Goal: Task Accomplishment & Management: Manage account settings

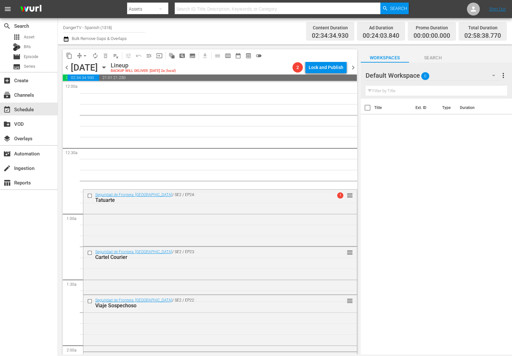
scroll to position [374, 0]
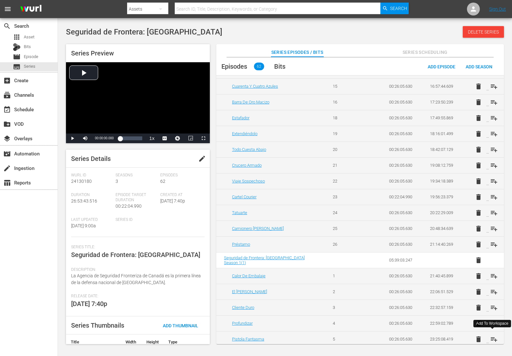
scroll to position [647, 0]
click at [492, 226] on span "playlist_add" at bounding box center [495, 228] width 8 height 8
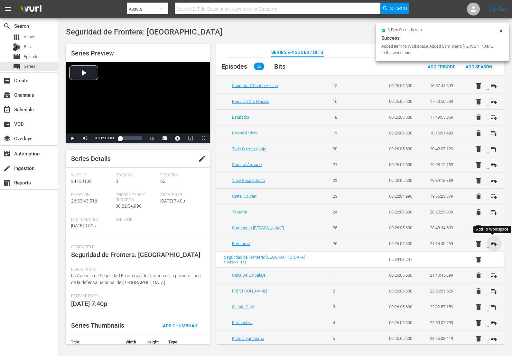
click at [494, 243] on span "playlist_add" at bounding box center [495, 244] width 8 height 8
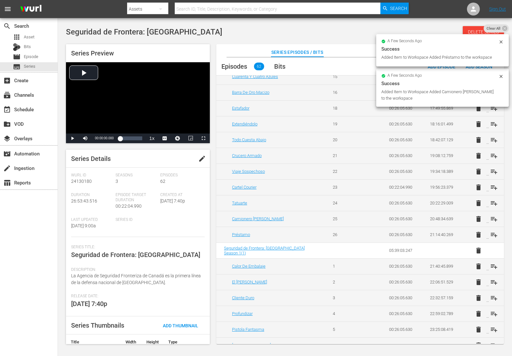
scroll to position [658, 0]
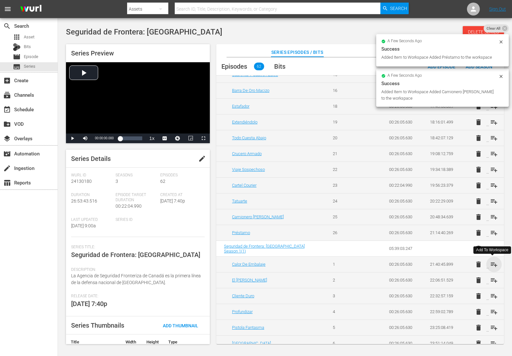
click at [492, 263] on span "playlist_add" at bounding box center [495, 264] width 8 height 8
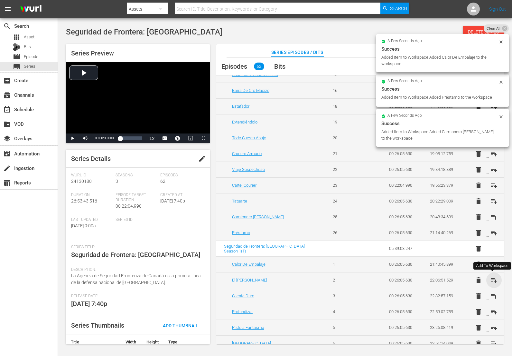
click at [491, 280] on span "playlist_add" at bounding box center [495, 280] width 8 height 8
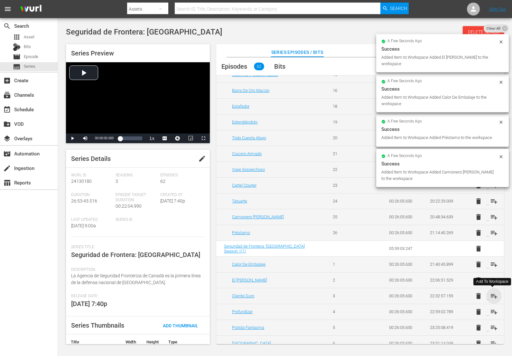
drag, startPoint x: 492, startPoint y: 294, endPoint x: 494, endPoint y: 309, distance: 14.7
click at [492, 294] on span "playlist_add" at bounding box center [495, 296] width 8 height 8
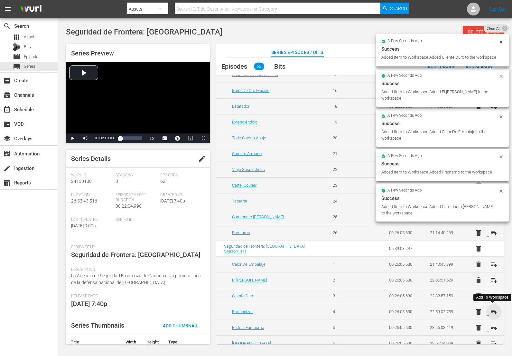
click at [494, 310] on span "playlist_add" at bounding box center [495, 312] width 8 height 8
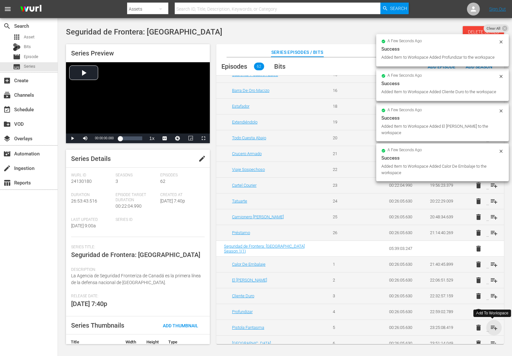
click at [492, 327] on span "playlist_add" at bounding box center [495, 327] width 8 height 8
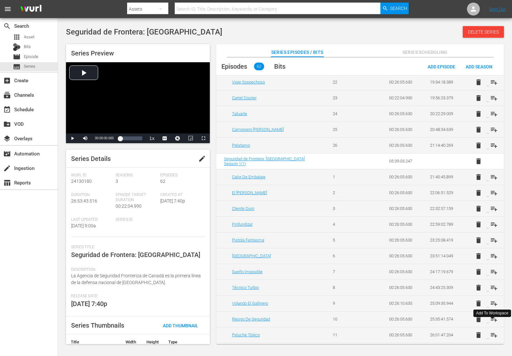
scroll to position [747, 0]
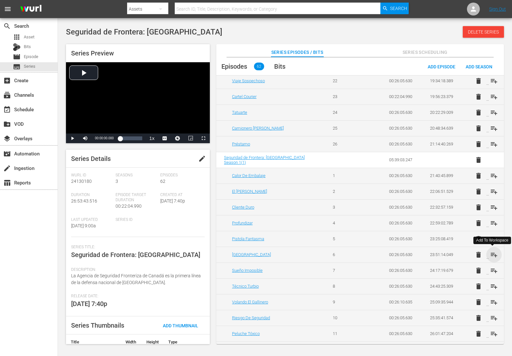
click at [493, 254] on span "playlist_add" at bounding box center [495, 255] width 8 height 8
click at [492, 268] on span "playlist_add" at bounding box center [495, 270] width 8 height 8
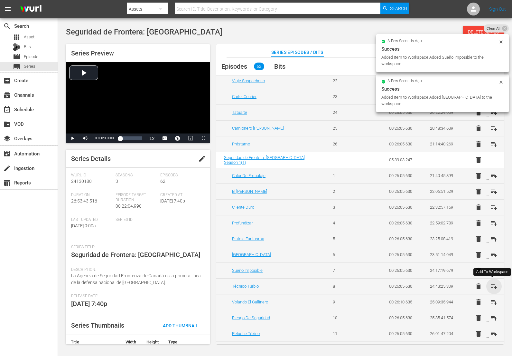
click at [492, 284] on span "playlist_add" at bounding box center [495, 286] width 8 height 8
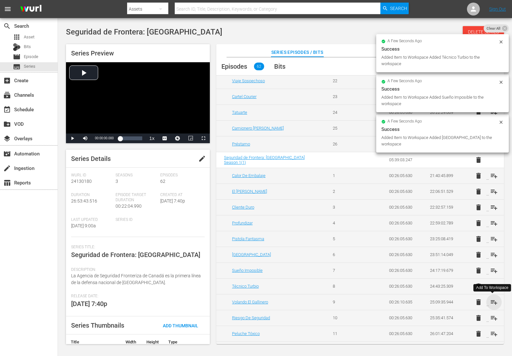
click at [493, 300] on span "playlist_add" at bounding box center [495, 302] width 8 height 8
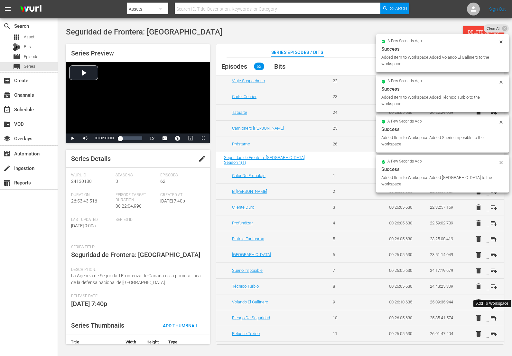
click at [492, 317] on span "playlist_add" at bounding box center [495, 318] width 8 height 8
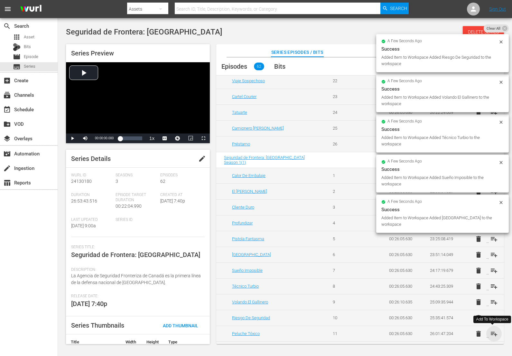
click at [493, 334] on span "playlist_add" at bounding box center [495, 333] width 8 height 8
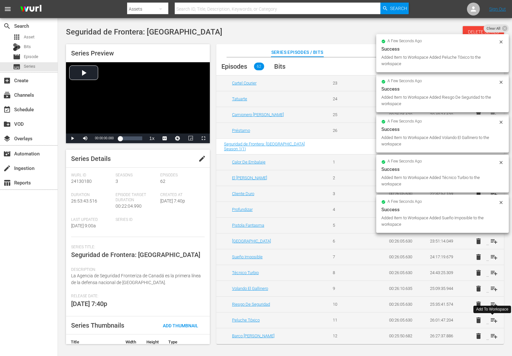
scroll to position [768, 0]
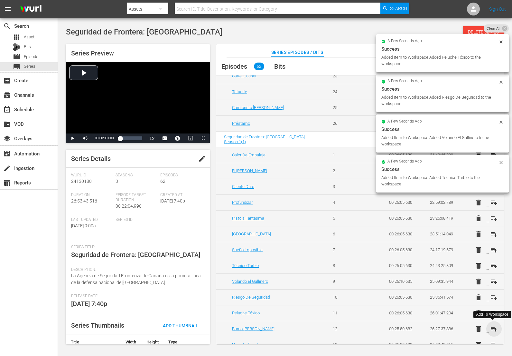
click at [495, 328] on span "playlist_add" at bounding box center [495, 329] width 8 height 8
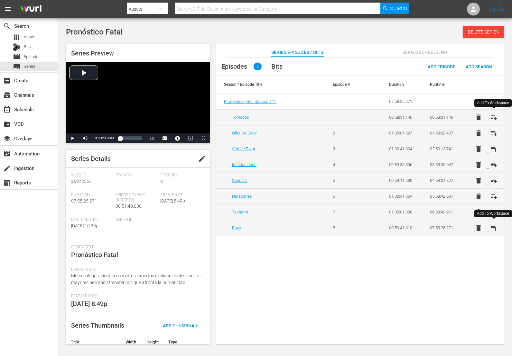
click at [497, 118] on span "playlist_add" at bounding box center [495, 117] width 8 height 8
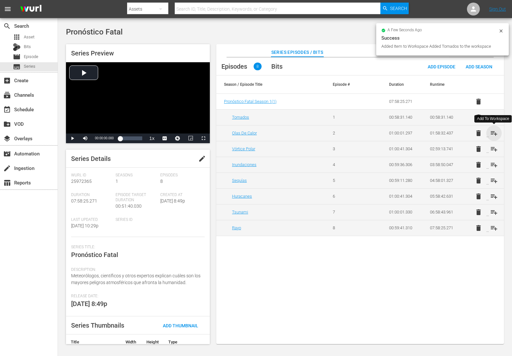
click at [492, 133] on span "playlist_add" at bounding box center [495, 133] width 8 height 8
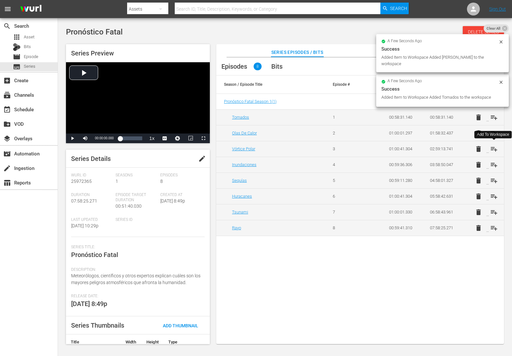
click at [493, 147] on span "playlist_add" at bounding box center [495, 149] width 8 height 8
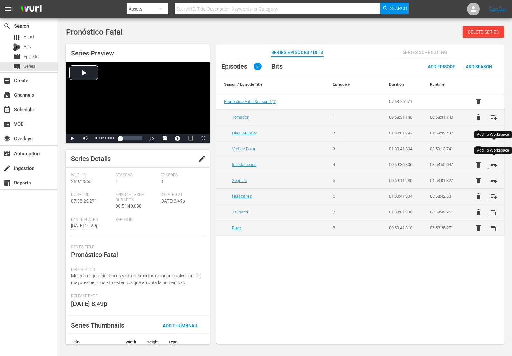
drag, startPoint x: 494, startPoint y: 165, endPoint x: 493, endPoint y: 168, distance: 3.7
click at [494, 165] on span "playlist_add" at bounding box center [495, 165] width 8 height 8
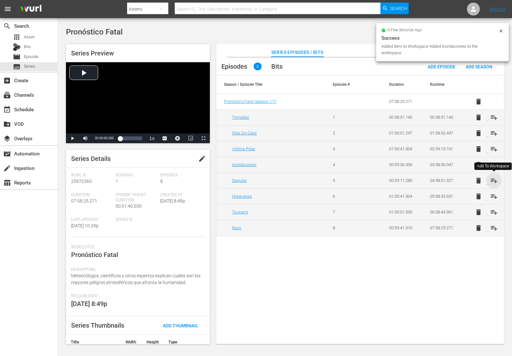
drag, startPoint x: 493, startPoint y: 181, endPoint x: 495, endPoint y: 188, distance: 7.8
click at [493, 181] on span "playlist_add" at bounding box center [495, 181] width 8 height 8
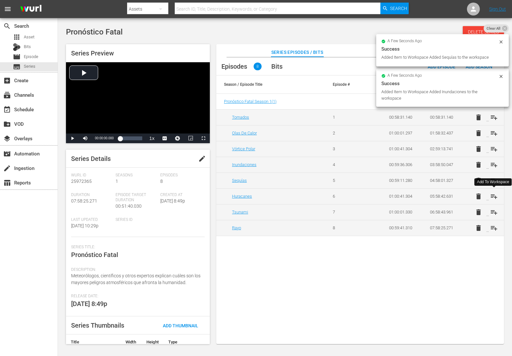
click at [495, 197] on span "playlist_add" at bounding box center [495, 196] width 8 height 8
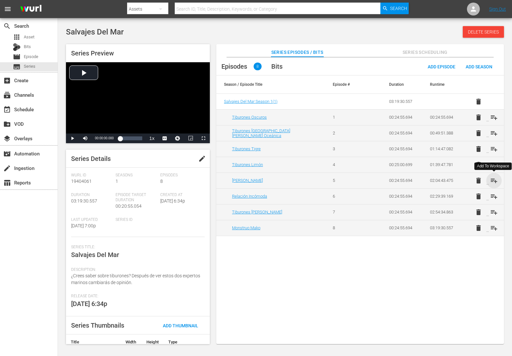
click at [496, 180] on span "playlist_add" at bounding box center [495, 181] width 8 height 8
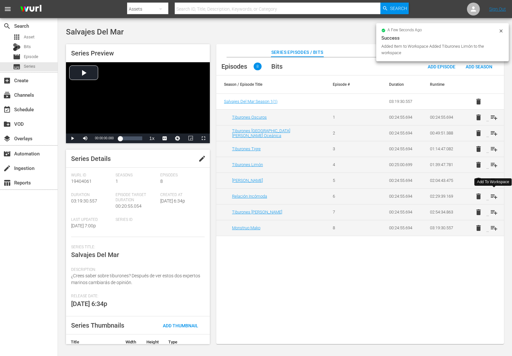
click at [497, 195] on span "playlist_add" at bounding box center [495, 196] width 8 height 8
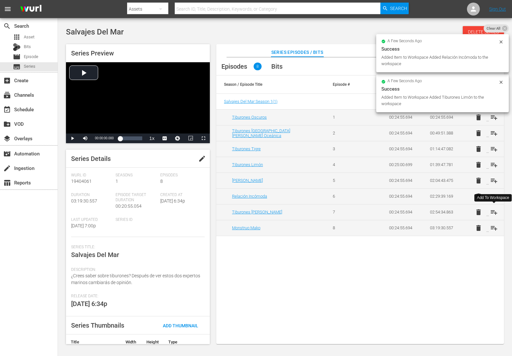
click at [495, 210] on span "playlist_add" at bounding box center [495, 212] width 8 height 8
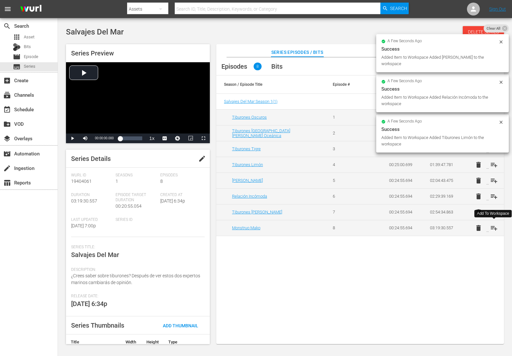
click at [493, 226] on span "playlist_add" at bounding box center [495, 228] width 8 height 8
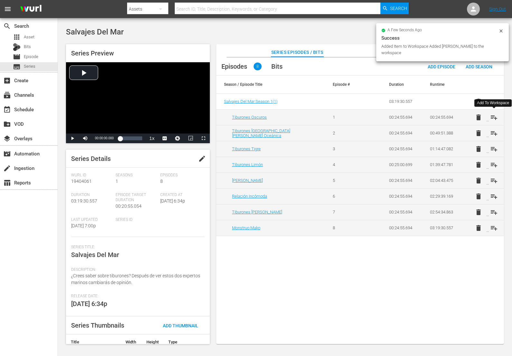
click at [495, 117] on span "playlist_add" at bounding box center [495, 117] width 8 height 8
click at [493, 132] on span "playlist_add" at bounding box center [495, 133] width 8 height 8
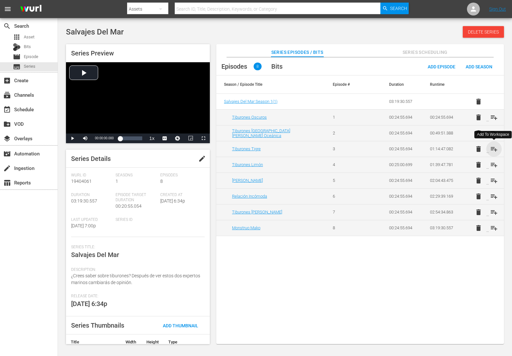
click at [495, 149] on span "playlist_add" at bounding box center [495, 149] width 8 height 8
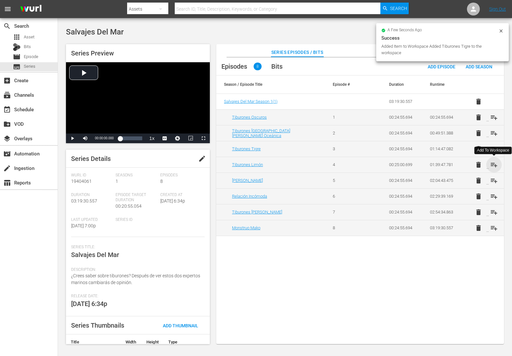
click at [495, 163] on span "playlist_add" at bounding box center [495, 165] width 8 height 8
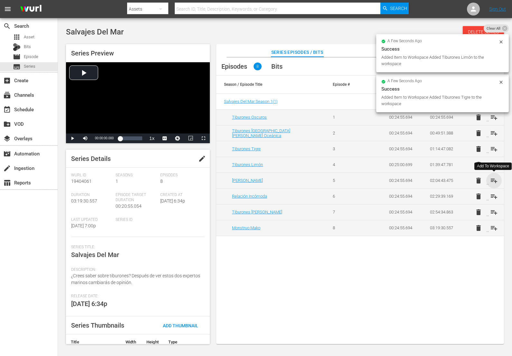
click at [494, 180] on span "playlist_add" at bounding box center [495, 181] width 8 height 8
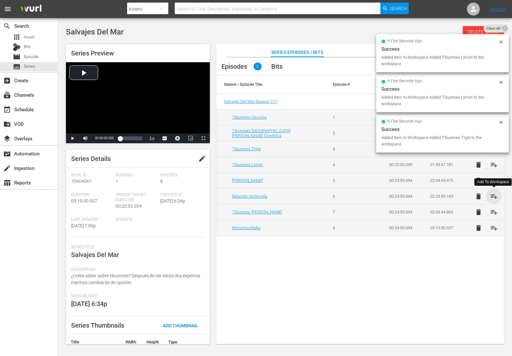
click at [495, 195] on span "playlist_add" at bounding box center [495, 196] width 8 height 8
drag, startPoint x: 495, startPoint y: 210, endPoint x: 497, endPoint y: 216, distance: 6.9
click at [495, 210] on span "playlist_add" at bounding box center [495, 212] width 8 height 8
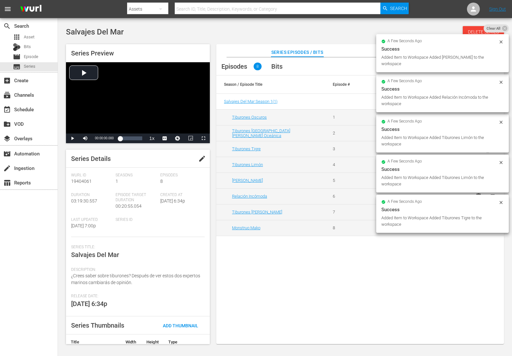
click at [495, 226] on div "Added Item to Workspace Added Tiburones Tigre to the workspace" at bounding box center [440, 221] width 116 height 13
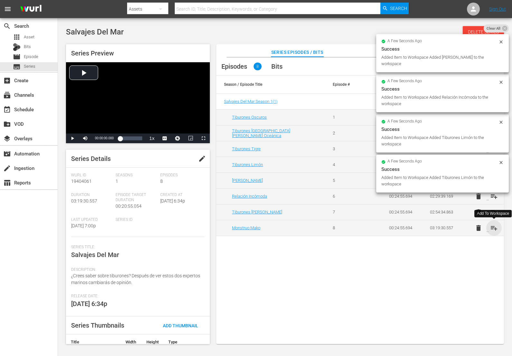
click at [495, 226] on span "playlist_add" at bounding box center [495, 228] width 8 height 8
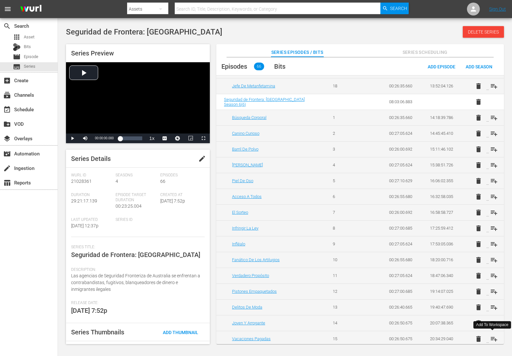
scroll to position [522, 0]
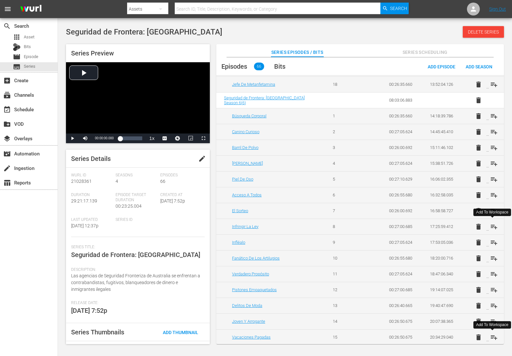
click at [491, 224] on span "playlist_add" at bounding box center [495, 227] width 8 height 8
click at [492, 244] on span "playlist_add" at bounding box center [495, 242] width 8 height 8
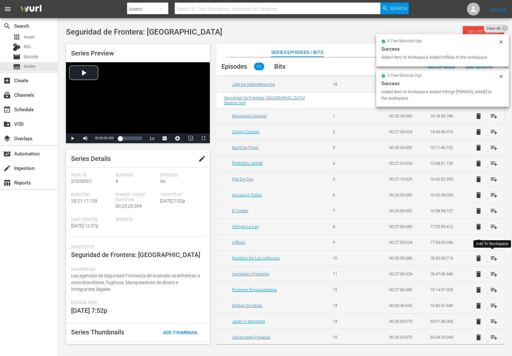
click at [492, 259] on span "playlist_add" at bounding box center [495, 258] width 8 height 8
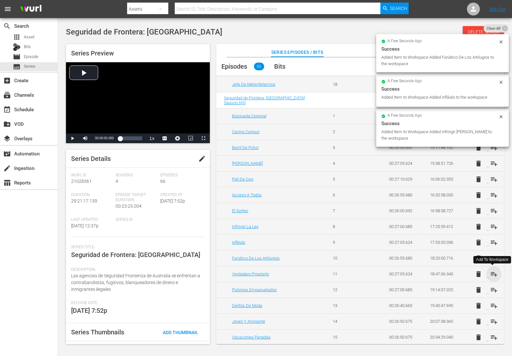
click at [492, 277] on span "playlist_add" at bounding box center [495, 274] width 8 height 8
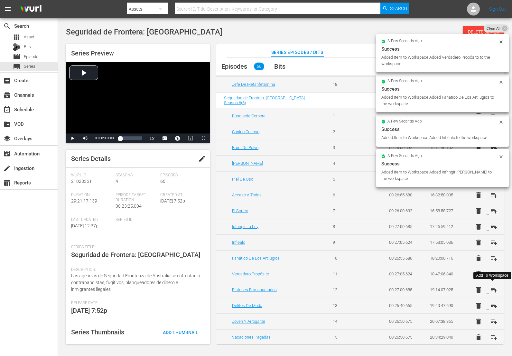
click at [492, 289] on span "playlist_add" at bounding box center [495, 290] width 8 height 8
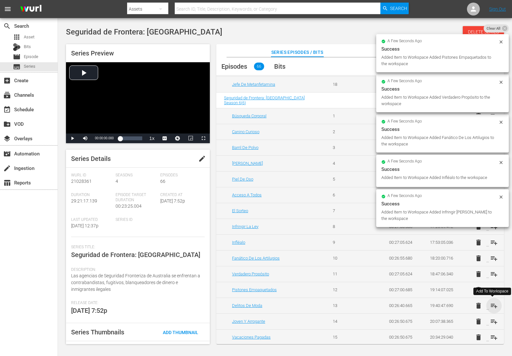
click at [495, 305] on span "playlist_add" at bounding box center [495, 305] width 8 height 8
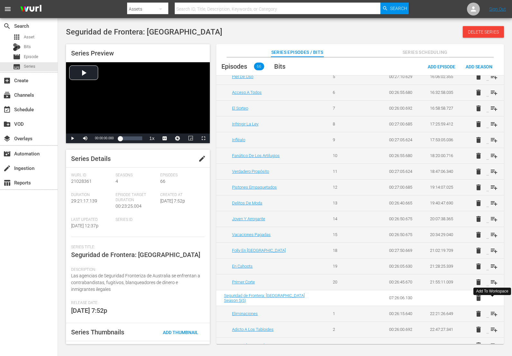
scroll to position [633, 0]
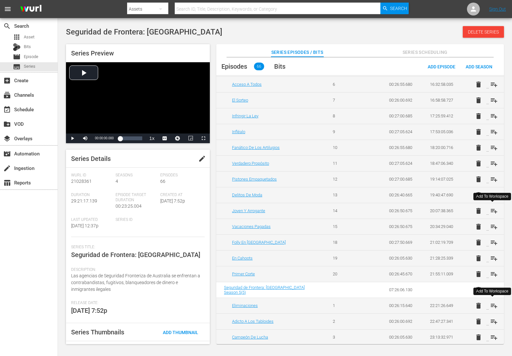
click at [491, 211] on span "playlist_add" at bounding box center [495, 211] width 8 height 8
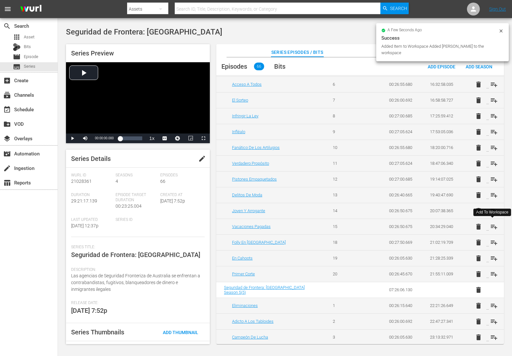
click at [491, 226] on span "playlist_add" at bounding box center [495, 227] width 8 height 8
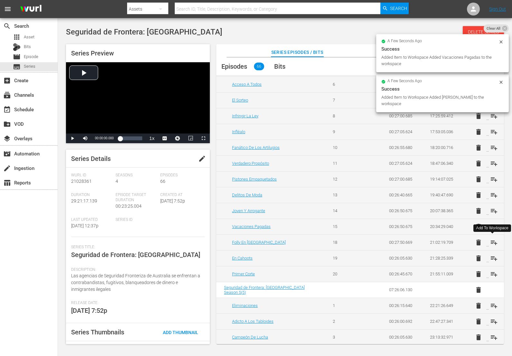
click at [492, 240] on span "playlist_add" at bounding box center [495, 242] width 8 height 8
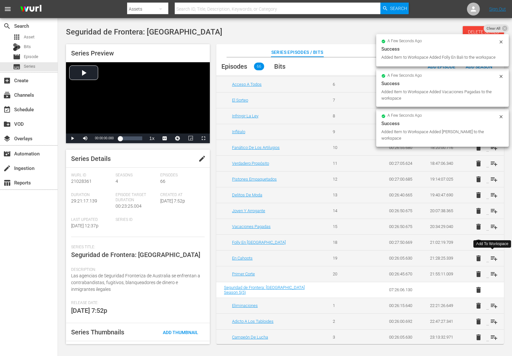
click at [492, 256] on span "playlist_add" at bounding box center [495, 258] width 8 height 8
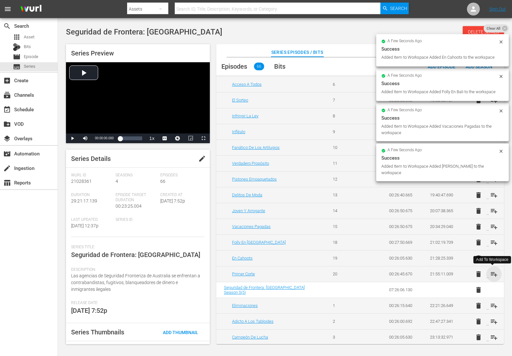
click at [492, 273] on span "playlist_add" at bounding box center [495, 274] width 8 height 8
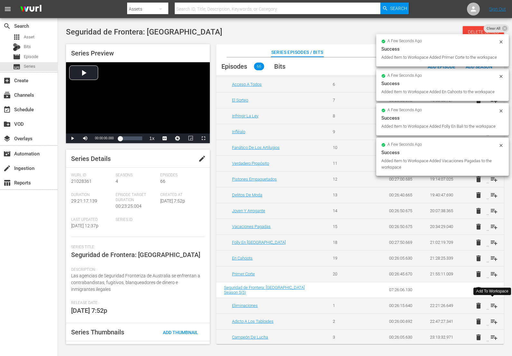
click at [493, 304] on span "playlist_add" at bounding box center [495, 305] width 8 height 8
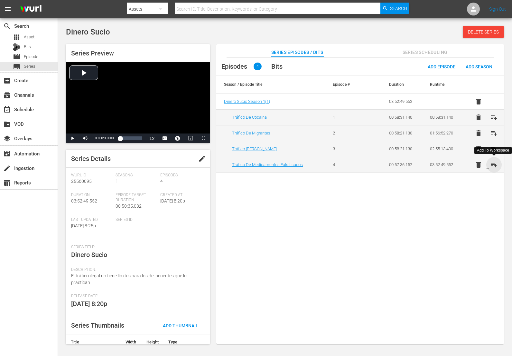
click at [494, 165] on span "playlist_add" at bounding box center [495, 165] width 8 height 8
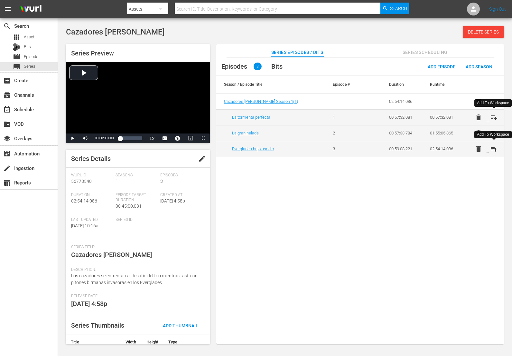
click at [493, 114] on span "playlist_add" at bounding box center [495, 117] width 8 height 8
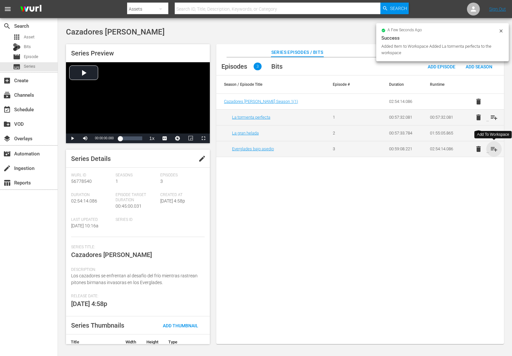
click at [494, 149] on span "playlist_add" at bounding box center [495, 149] width 8 height 8
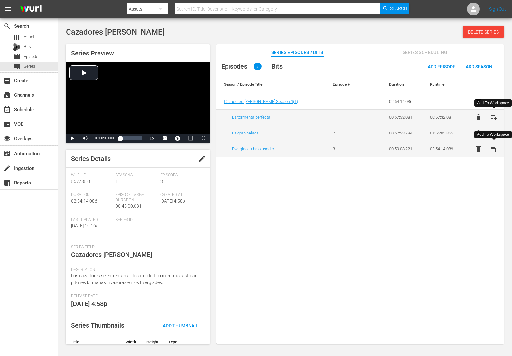
click at [493, 119] on span "playlist_add" at bounding box center [495, 117] width 8 height 8
click at [493, 129] on span "playlist_add" at bounding box center [495, 133] width 8 height 8
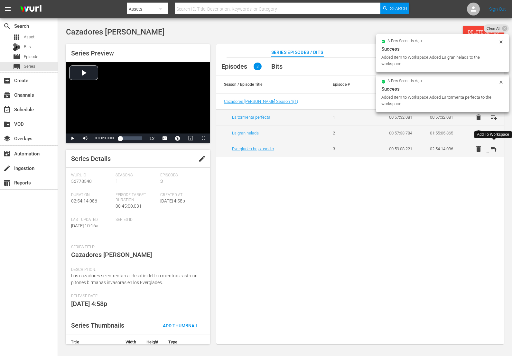
click at [493, 151] on span "playlist_add" at bounding box center [495, 149] width 8 height 8
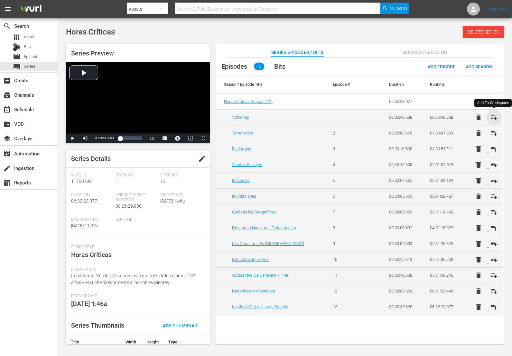
click at [496, 118] on span "playlist_add" at bounding box center [495, 117] width 8 height 8
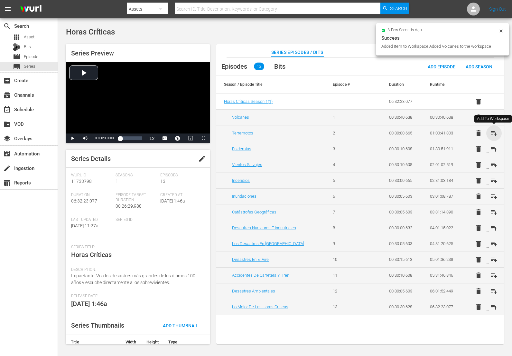
click at [495, 132] on span "playlist_add" at bounding box center [495, 133] width 8 height 8
click at [494, 148] on span "playlist_add" at bounding box center [495, 149] width 8 height 8
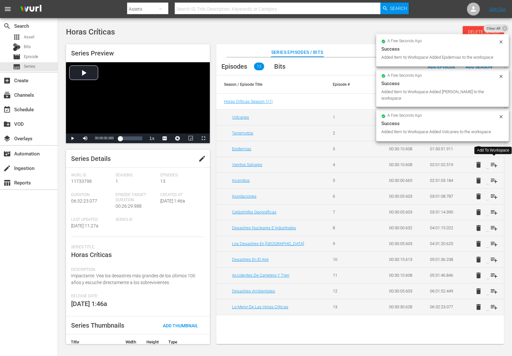
click at [491, 166] on span "playlist_add" at bounding box center [495, 165] width 8 height 8
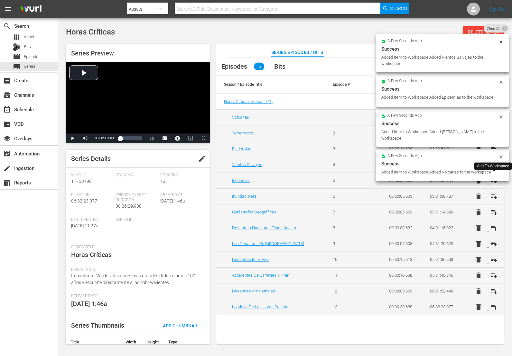
click at [494, 181] on span "playlist_add" at bounding box center [495, 181] width 8 height 8
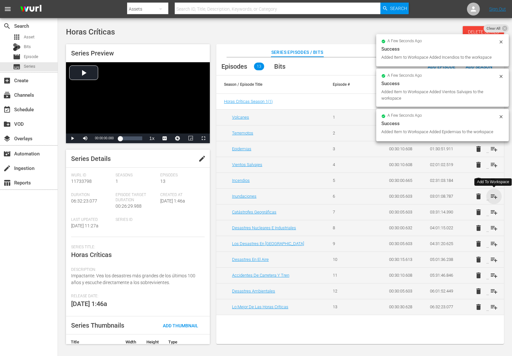
click at [495, 198] on span "playlist_add" at bounding box center [495, 196] width 8 height 8
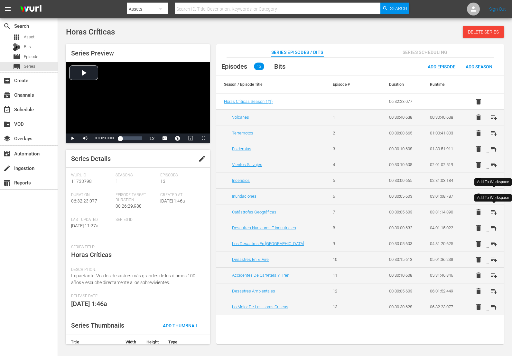
click at [496, 213] on span "playlist_add" at bounding box center [495, 212] width 8 height 8
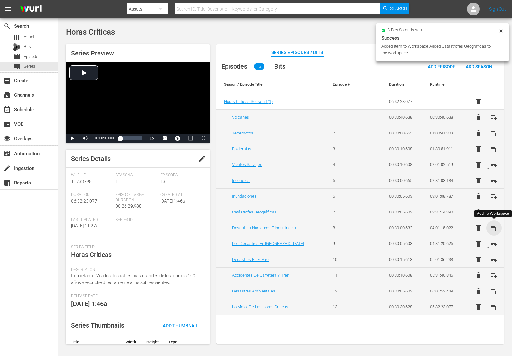
click at [494, 228] on span "playlist_add" at bounding box center [495, 228] width 8 height 8
click at [495, 244] on span "playlist_add" at bounding box center [495, 244] width 8 height 8
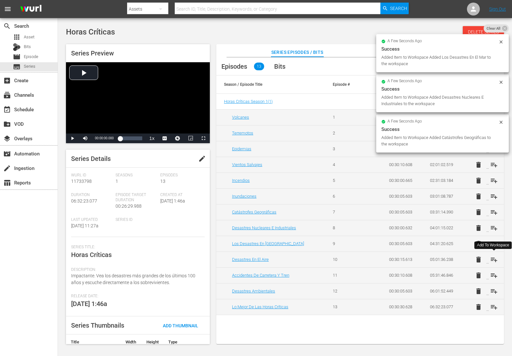
click at [495, 259] on span "playlist_add" at bounding box center [495, 259] width 8 height 8
click at [497, 273] on span "playlist_add" at bounding box center [495, 275] width 8 height 8
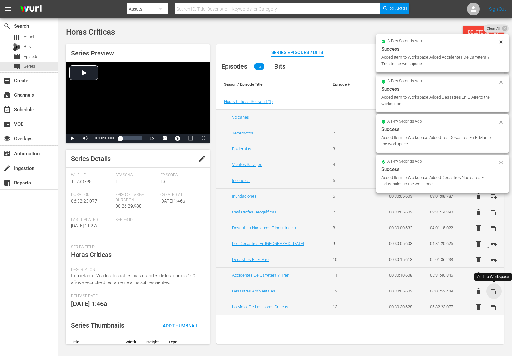
click at [493, 291] on span "playlist_add" at bounding box center [495, 291] width 8 height 8
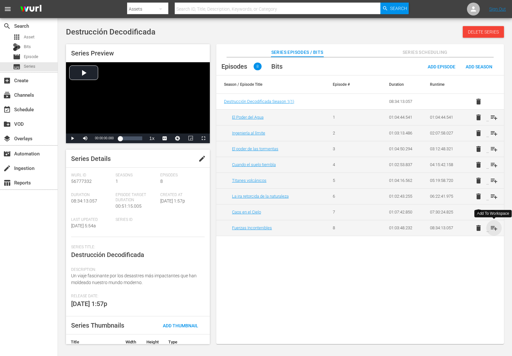
click at [496, 228] on span "playlist_add" at bounding box center [495, 228] width 8 height 8
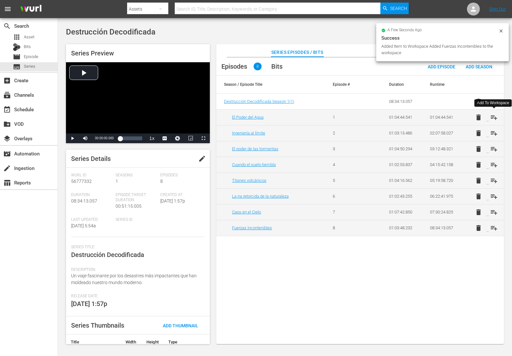
click at [495, 115] on span "playlist_add" at bounding box center [495, 117] width 8 height 8
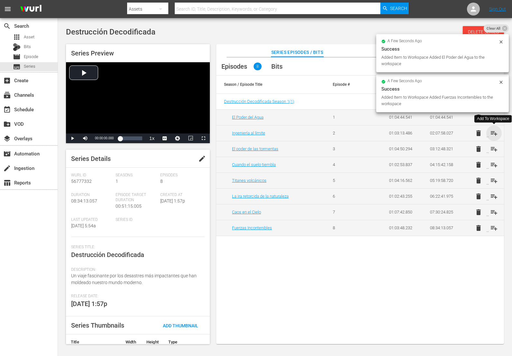
click at [494, 132] on span "playlist_add" at bounding box center [495, 133] width 8 height 8
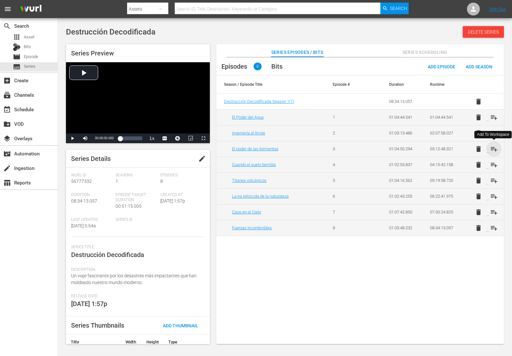
click at [492, 148] on span "playlist_add" at bounding box center [495, 149] width 8 height 8
click at [493, 164] on span "playlist_add" at bounding box center [495, 165] width 8 height 8
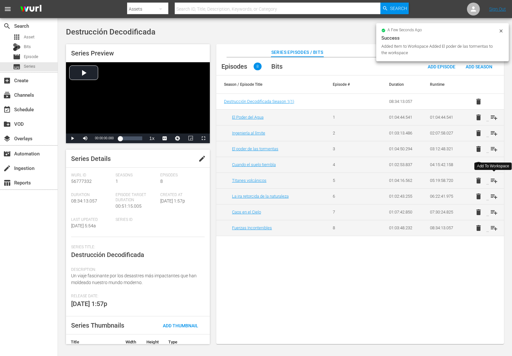
click at [493, 180] on span "playlist_add" at bounding box center [495, 181] width 8 height 8
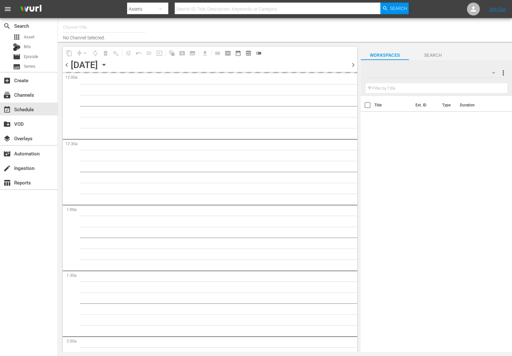
type input "DangerTV - Spanish (1318)"
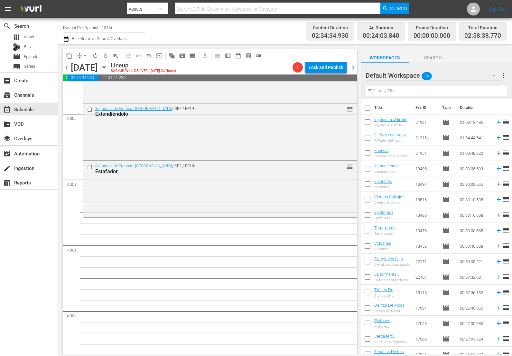
click at [366, 108] on input "checkbox" at bounding box center [368, 109] width 14 height 14
checkbox input "true"
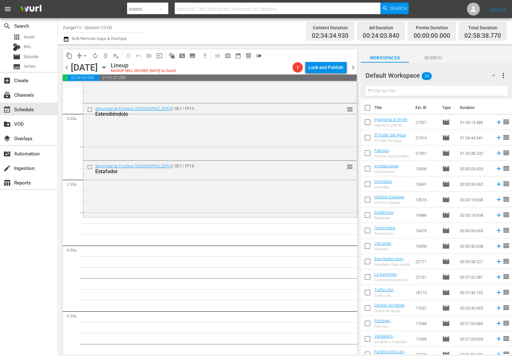
checkbox input "true"
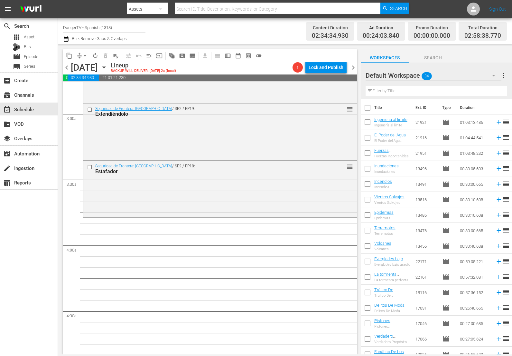
checkbox input "true"
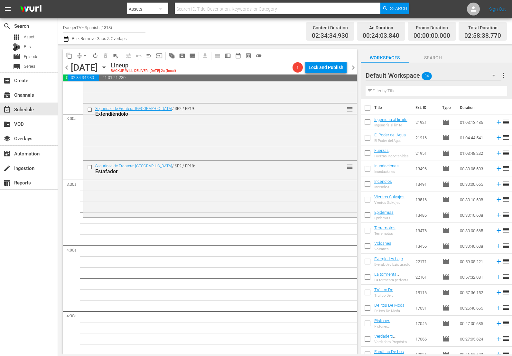
checkbox input "true"
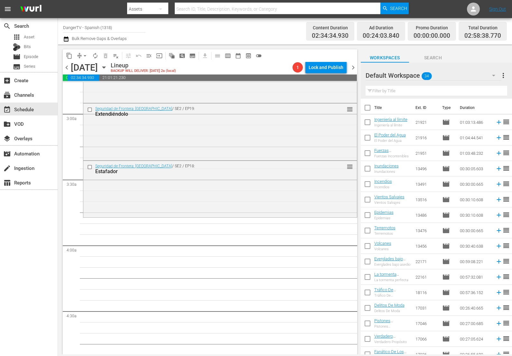
checkbox input "true"
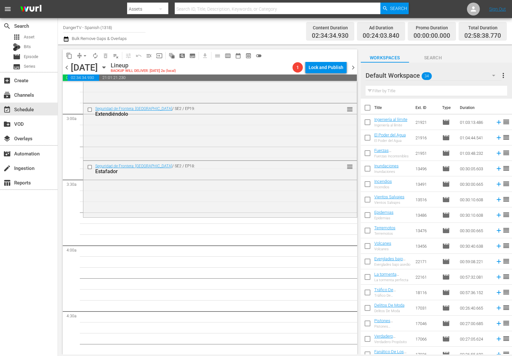
checkbox input "true"
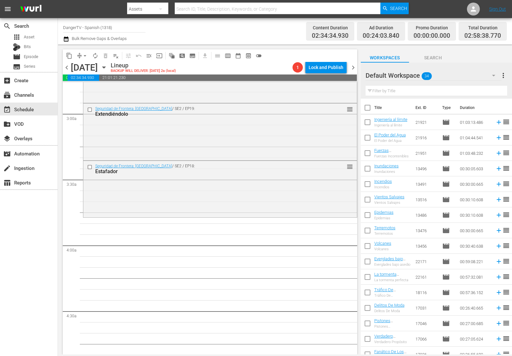
checkbox input "true"
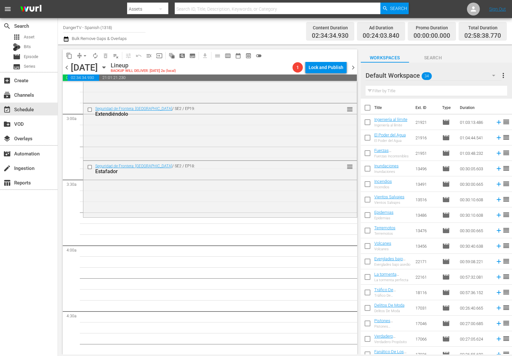
checkbox input "true"
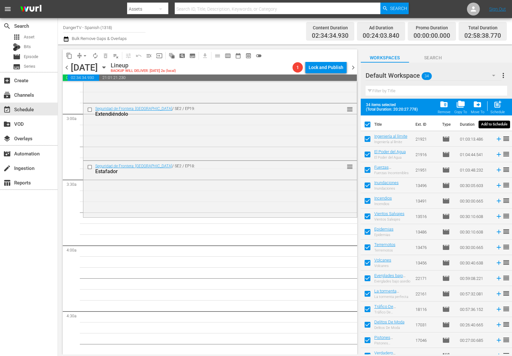
click at [498, 105] on span "post_add" at bounding box center [498, 104] width 9 height 9
checkbox input "false"
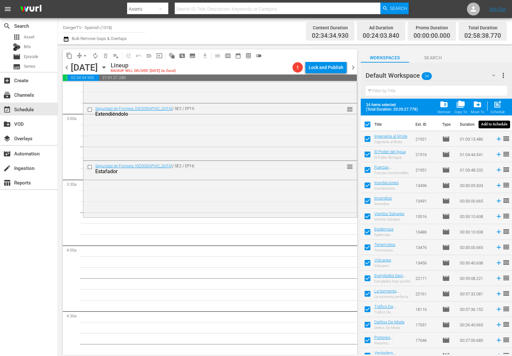
checkbox input "false"
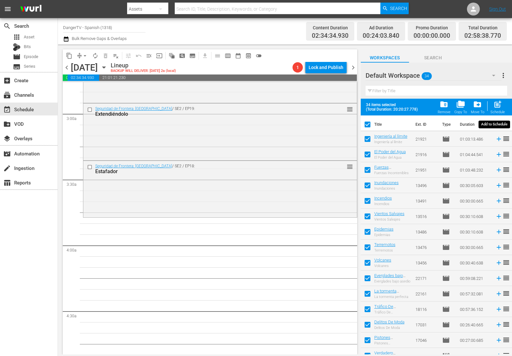
checkbox input "false"
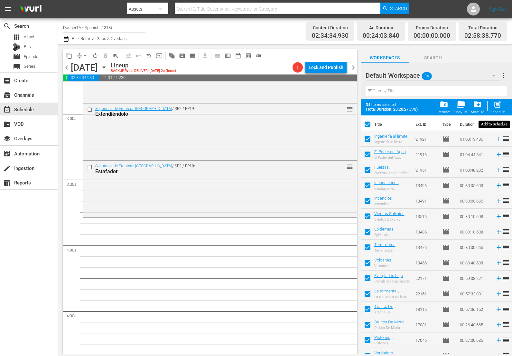
checkbox input "false"
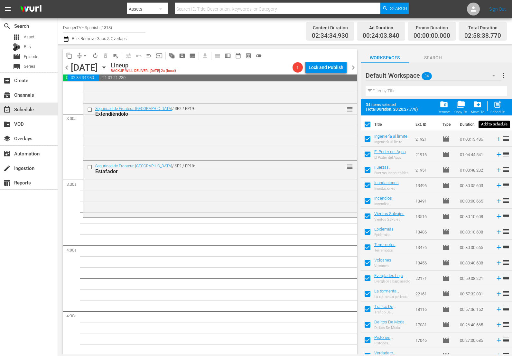
checkbox input "false"
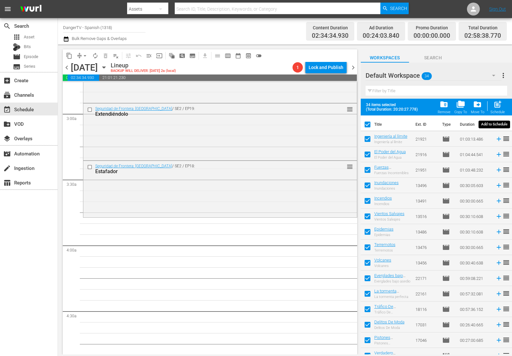
checkbox input "false"
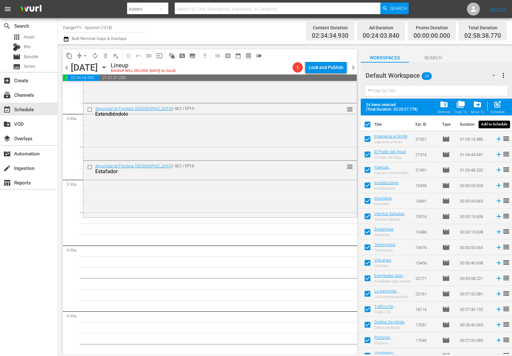
checkbox input "false"
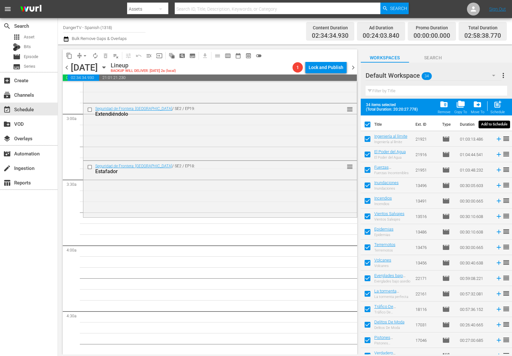
checkbox input "false"
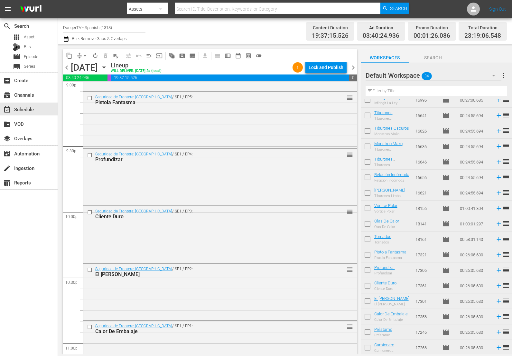
scroll to position [2899, 0]
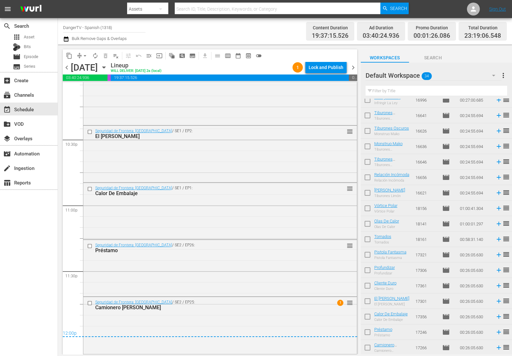
click at [368, 238] on input "checkbox" at bounding box center [368, 241] width 14 height 14
checkbox input "true"
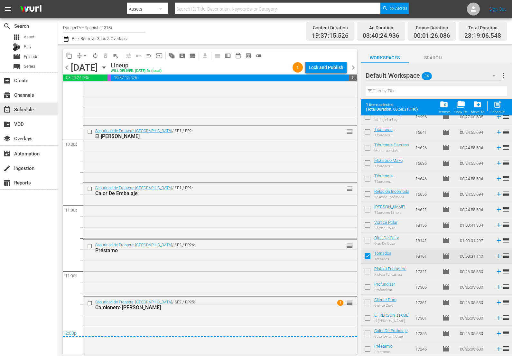
scroll to position [302, 0]
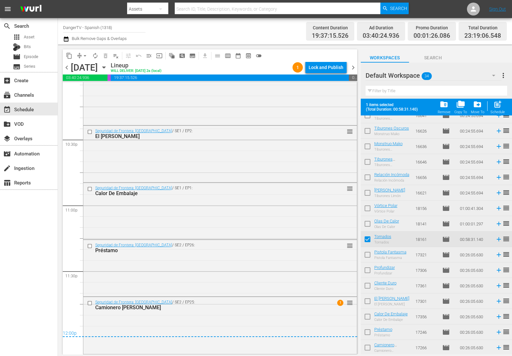
click at [368, 254] on input "checkbox" at bounding box center [368, 256] width 14 height 14
checkbox input "true"
click at [368, 272] on input "checkbox" at bounding box center [368, 271] width 14 height 14
checkbox input "true"
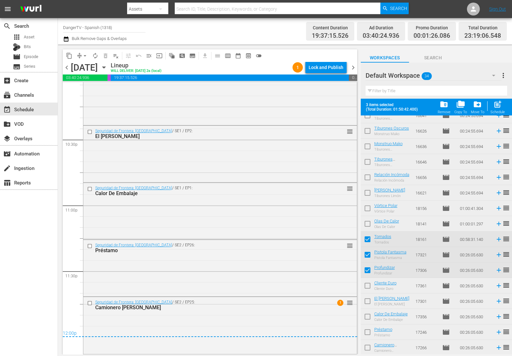
click at [365, 286] on input "checkbox" at bounding box center [368, 287] width 14 height 14
checkbox input "true"
drag, startPoint x: 367, startPoint y: 301, endPoint x: 366, endPoint y: 307, distance: 5.8
click at [367, 301] on input "checkbox" at bounding box center [368, 302] width 14 height 14
checkbox input "true"
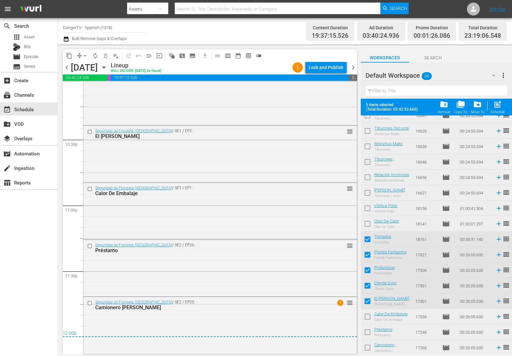
click at [366, 316] on input "checkbox" at bounding box center [368, 318] width 14 height 14
checkbox input "true"
click at [368, 335] on input "checkbox" at bounding box center [368, 333] width 14 height 14
checkbox input "true"
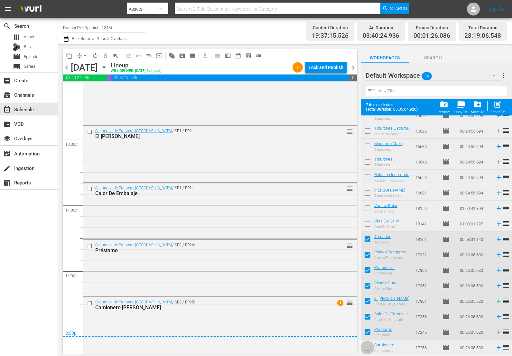
click at [369, 349] on input "checkbox" at bounding box center [368, 349] width 14 height 14
checkbox input "true"
click at [325, 63] on div "Lock and Publish" at bounding box center [326, 68] width 35 height 12
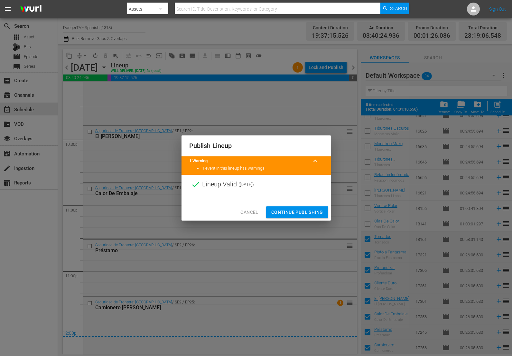
click at [295, 214] on span "Continue Publishing" at bounding box center [298, 212] width 52 height 8
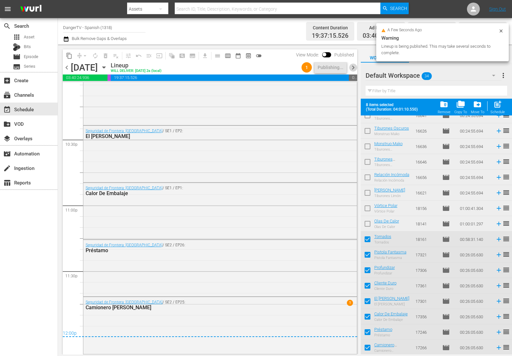
click at [353, 68] on span "chevron_right" at bounding box center [353, 67] width 8 height 8
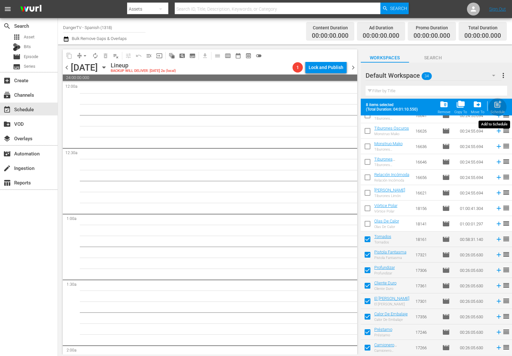
click at [498, 106] on span "post_add" at bounding box center [498, 104] width 9 height 9
checkbox input "false"
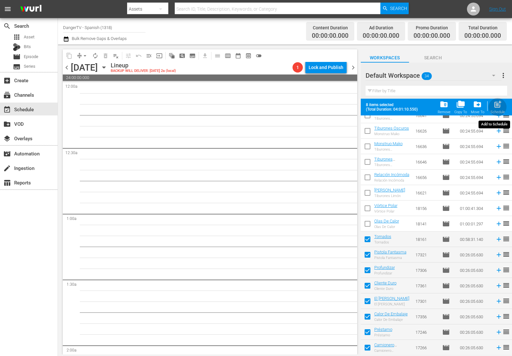
checkbox input "false"
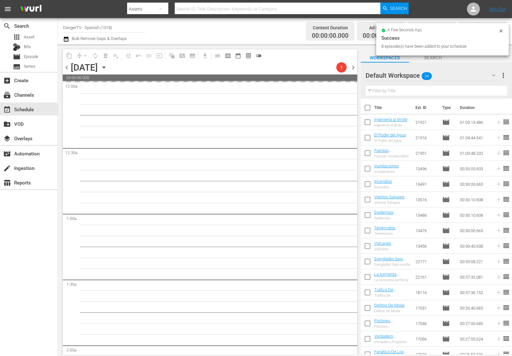
click at [368, 107] on input "checkbox" at bounding box center [368, 109] width 14 height 14
checkbox input "true"
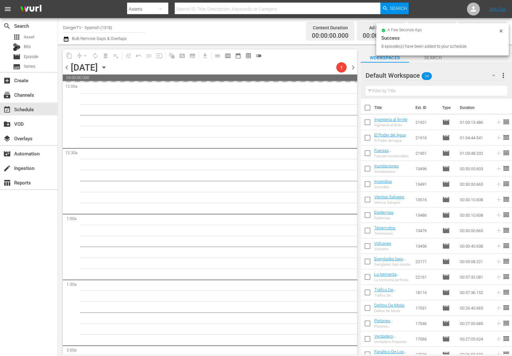
checkbox input "true"
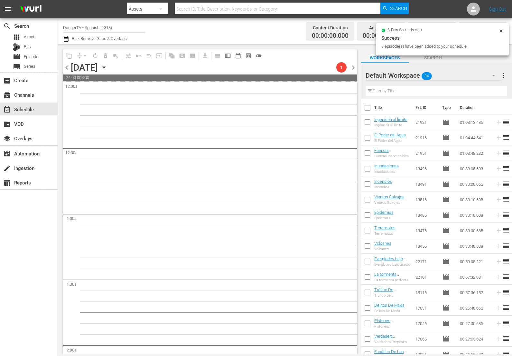
checkbox input "true"
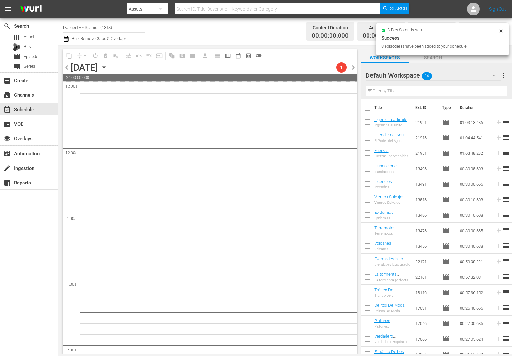
checkbox input "true"
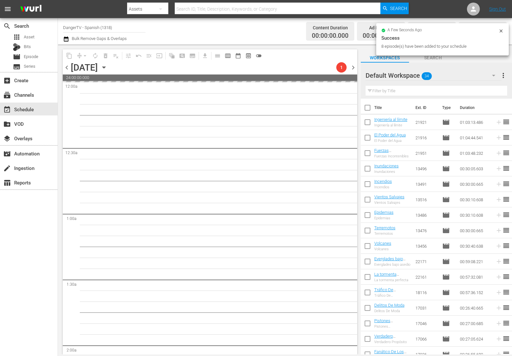
checkbox input "true"
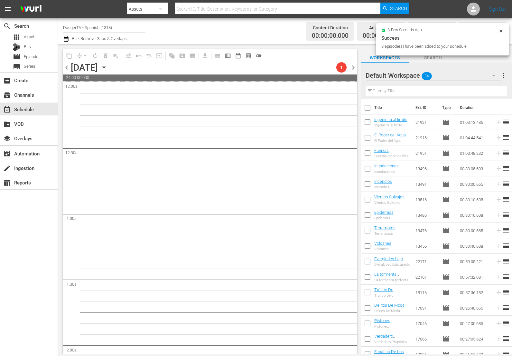
checkbox input "true"
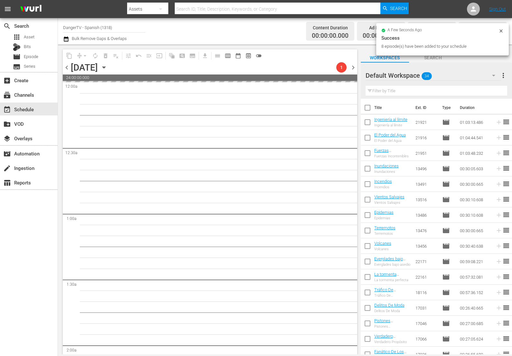
checkbox input "true"
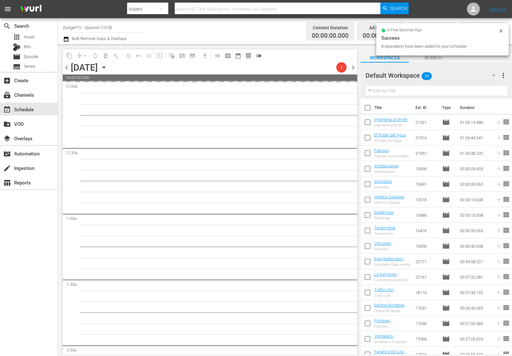
checkbox input "true"
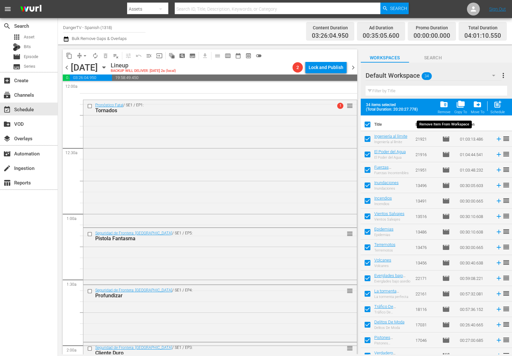
click at [446, 106] on span "folder_delete" at bounding box center [444, 104] width 9 height 9
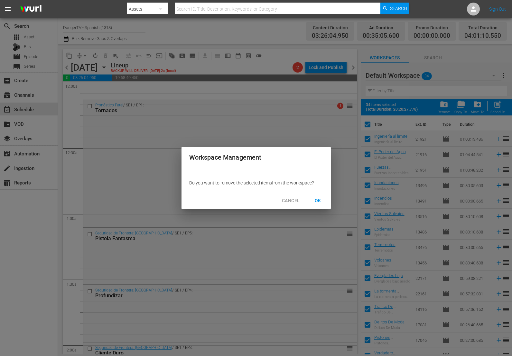
click at [317, 202] on span "OK" at bounding box center [318, 200] width 10 height 8
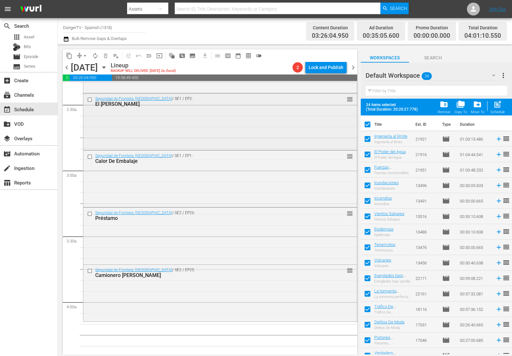
scroll to position [375, 0]
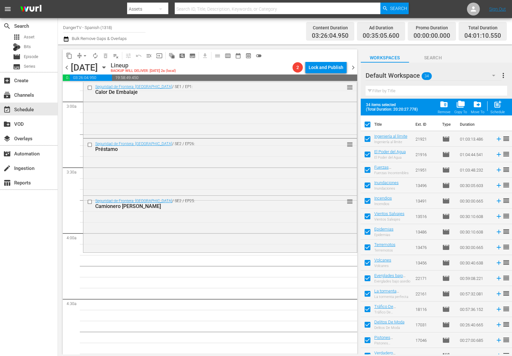
checkbox input "false"
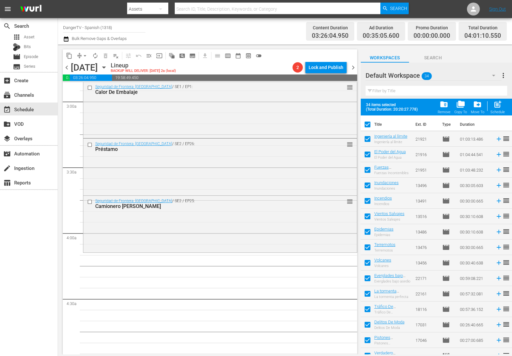
checkbox input "false"
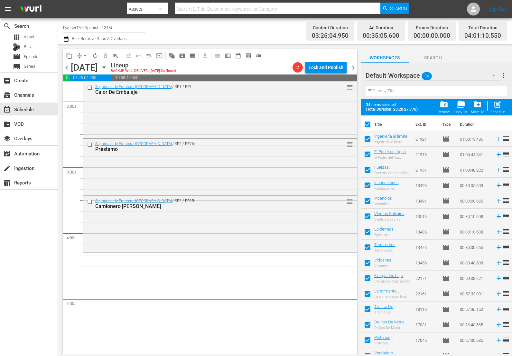
checkbox input "false"
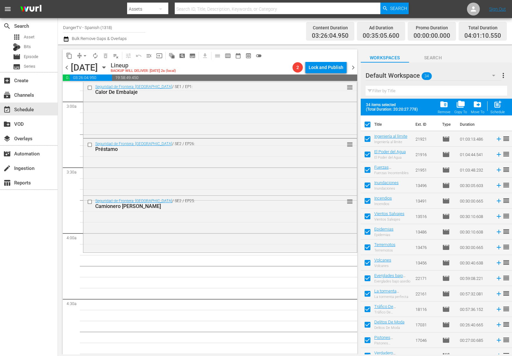
checkbox input "false"
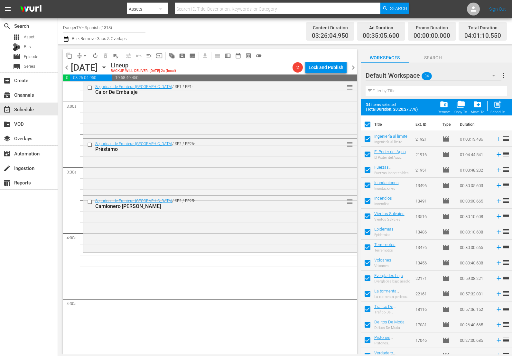
checkbox input "false"
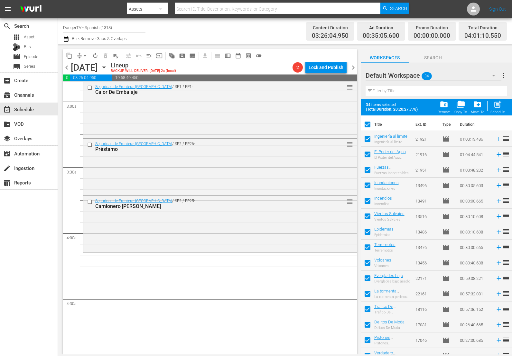
checkbox input "false"
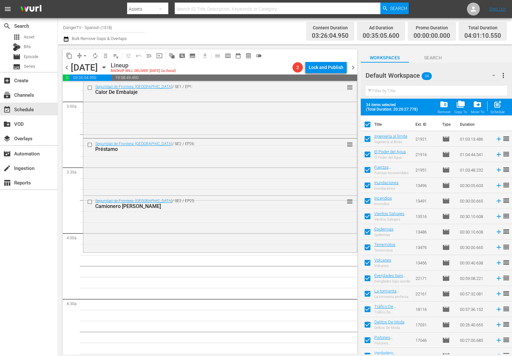
checkbox input "false"
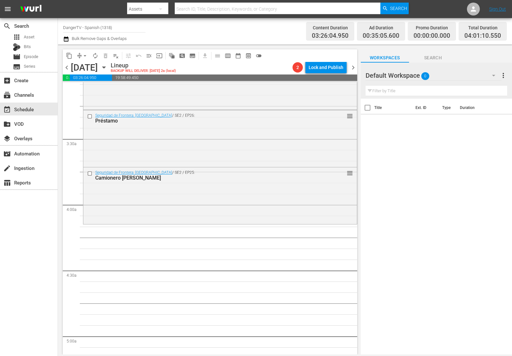
scroll to position [424, 0]
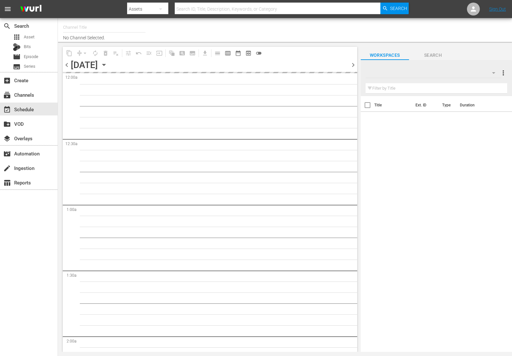
type input "DangerTV - Spanish (1318)"
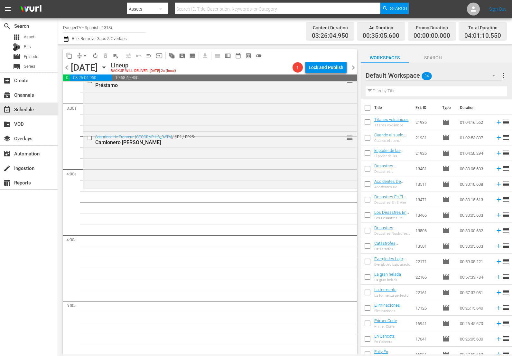
click at [369, 109] on input "checkbox" at bounding box center [368, 109] width 14 height 14
checkbox input "true"
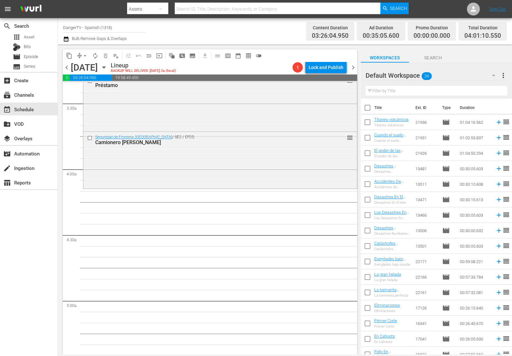
checkbox input "true"
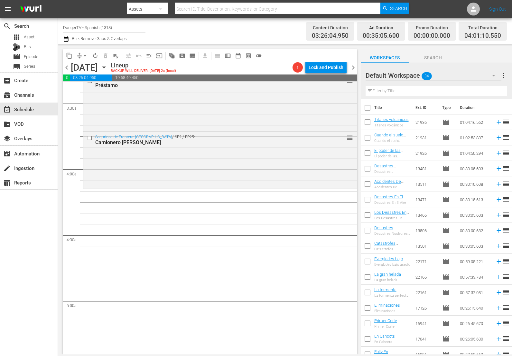
checkbox input "true"
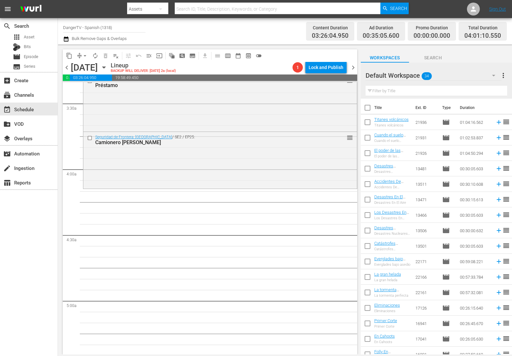
checkbox input "true"
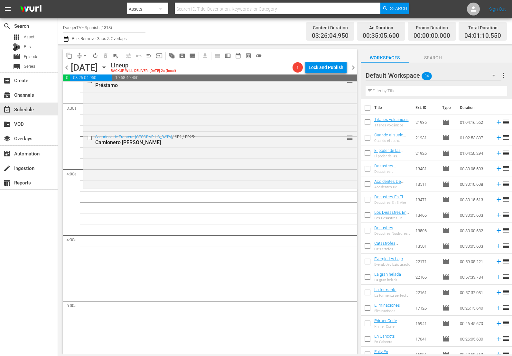
checkbox input "true"
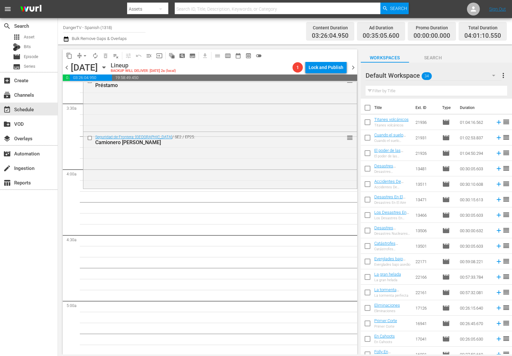
checkbox input "true"
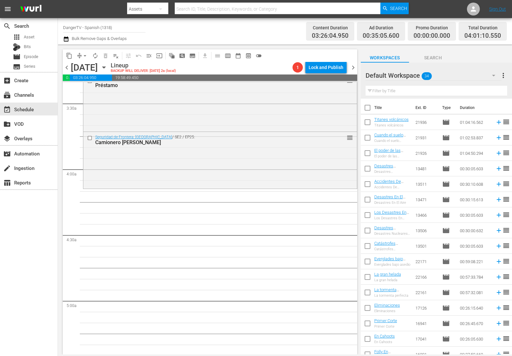
checkbox input "true"
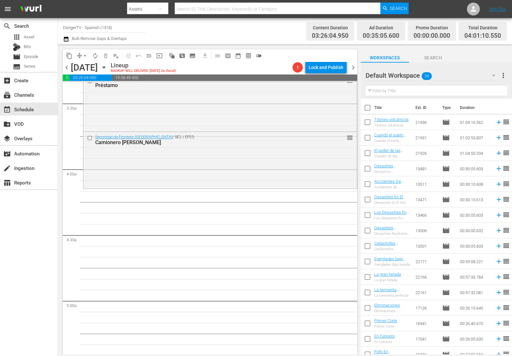
checkbox input "true"
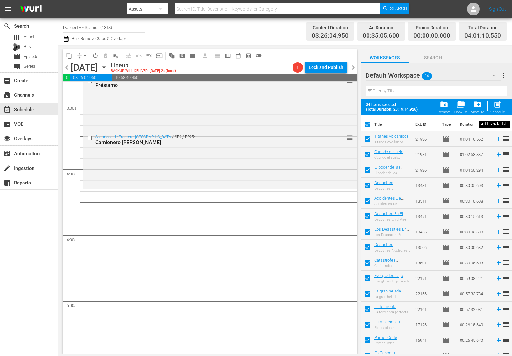
click at [499, 106] on span "post_add" at bounding box center [498, 104] width 9 height 9
checkbox input "false"
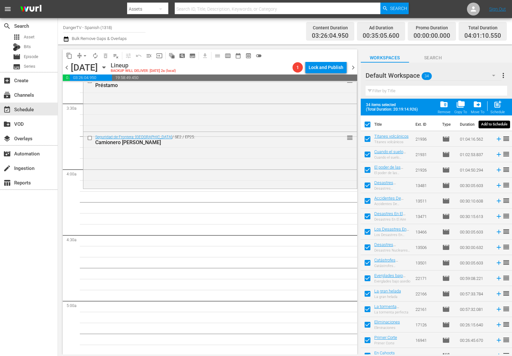
checkbox input "false"
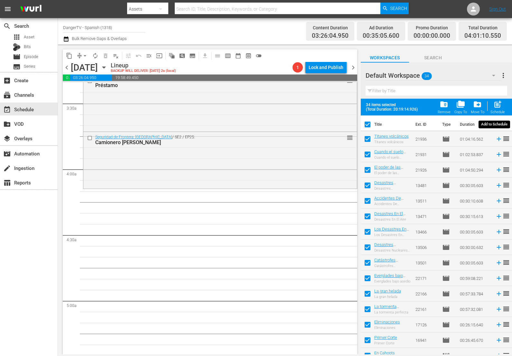
checkbox input "false"
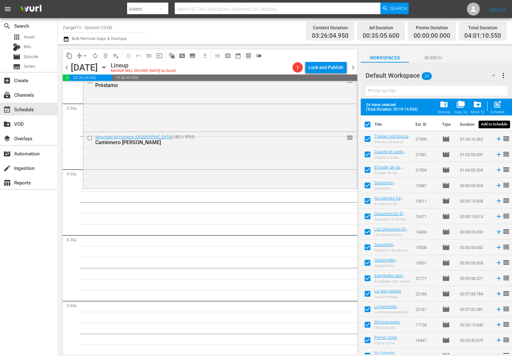
checkbox input "false"
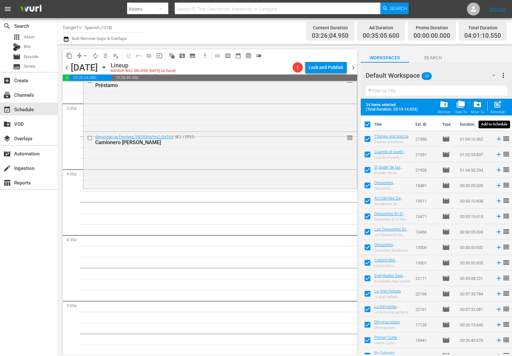
checkbox input "false"
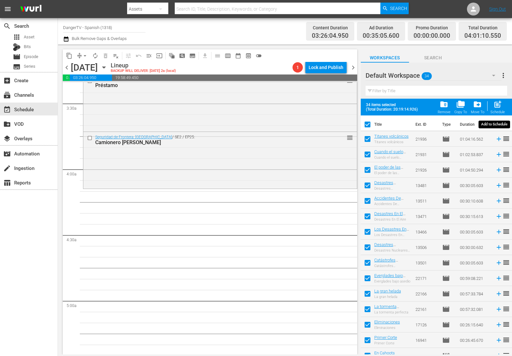
checkbox input "false"
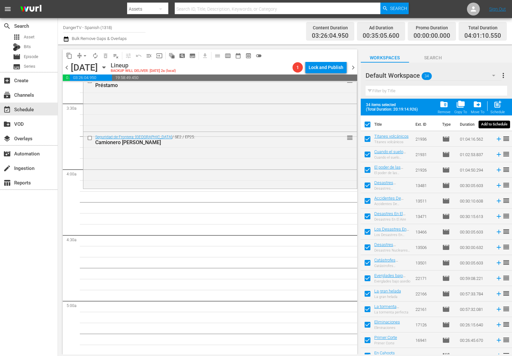
checkbox input "false"
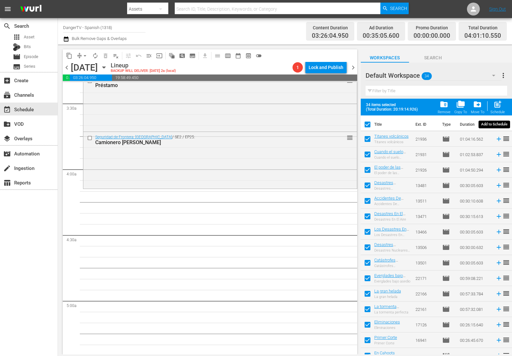
checkbox input "false"
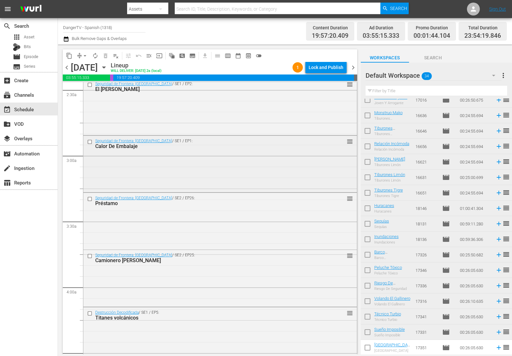
scroll to position [353, 0]
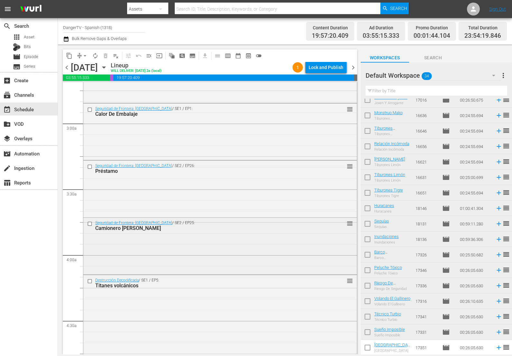
click at [200, 256] on div "Seguridad de Frontera: [GEOGRAPHIC_DATA] / SE2 / EP25: Camionero [PERSON_NAME] …" at bounding box center [220, 244] width 274 height 55
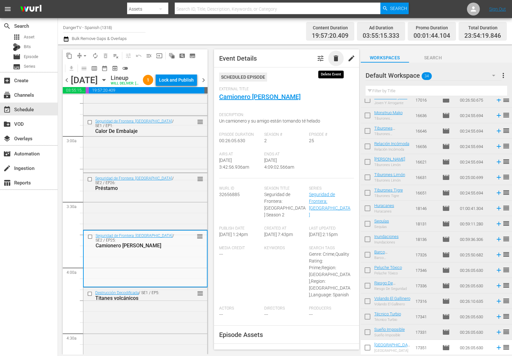
click at [332, 59] on span "delete" at bounding box center [336, 58] width 8 height 8
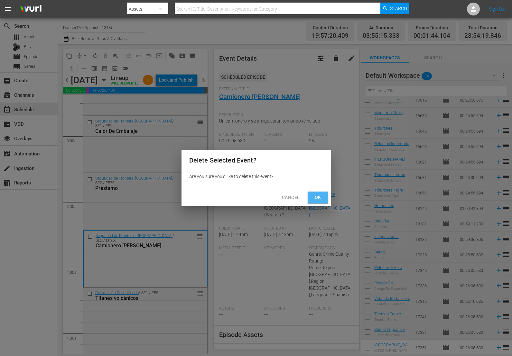
click at [320, 203] on button "Ok" at bounding box center [318, 197] width 21 height 12
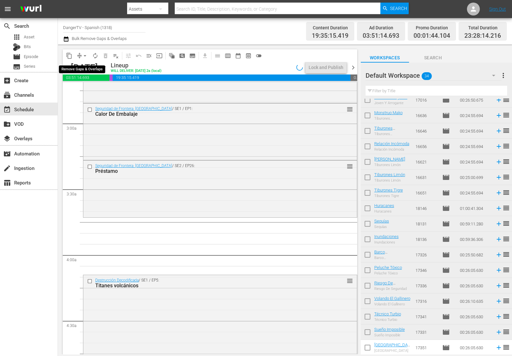
click at [84, 55] on span "arrow_drop_down" at bounding box center [85, 56] width 6 height 6
click at [88, 89] on li "Align to End of Previous Day" at bounding box center [86, 90] width 68 height 11
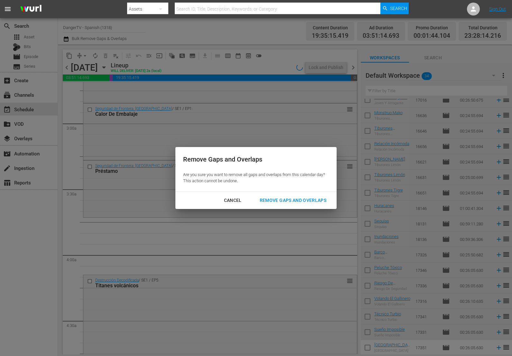
click at [291, 198] on div "Remove Gaps and Overlaps" at bounding box center [293, 200] width 77 height 8
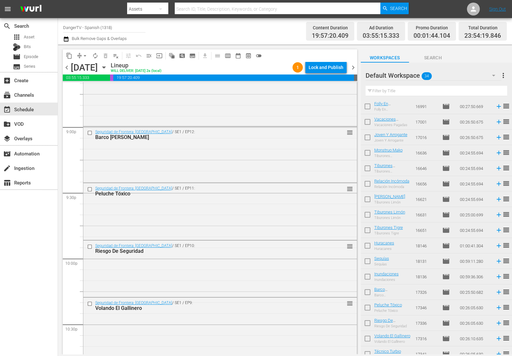
scroll to position [285, 0]
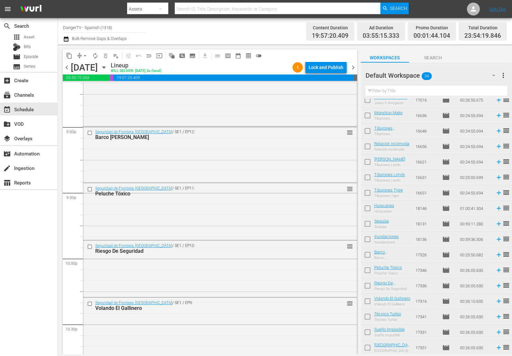
click at [367, 255] on input "checkbox" at bounding box center [368, 256] width 14 height 14
checkbox input "true"
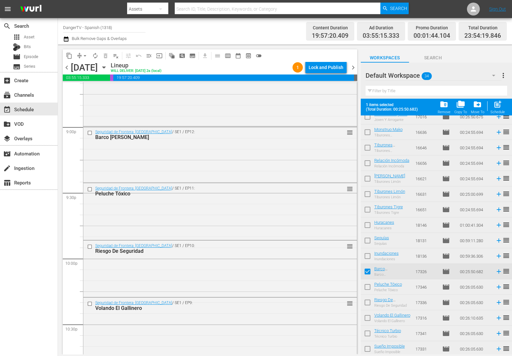
scroll to position [302, 0]
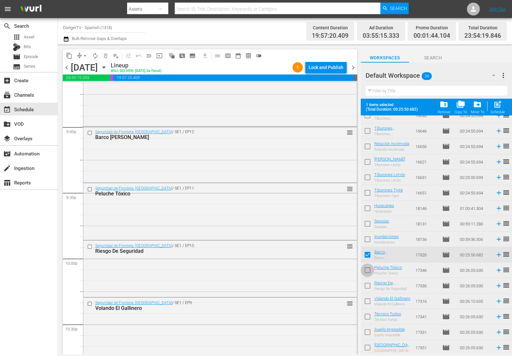
click at [368, 272] on input "checkbox" at bounding box center [368, 271] width 14 height 14
checkbox input "true"
click at [367, 288] on input "checkbox" at bounding box center [368, 287] width 14 height 14
checkbox input "true"
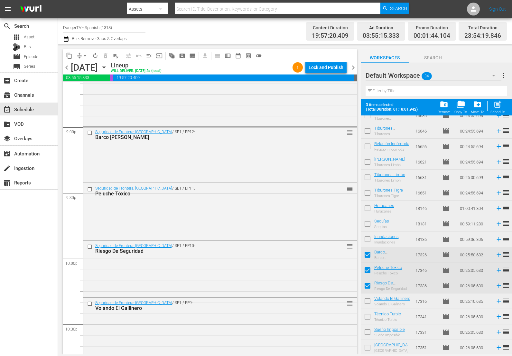
click at [370, 301] on input "checkbox" at bounding box center [368, 302] width 14 height 14
checkbox input "true"
drag, startPoint x: 367, startPoint y: 315, endPoint x: 367, endPoint y: 320, distance: 5.2
click at [367, 315] on input "checkbox" at bounding box center [368, 318] width 14 height 14
checkbox input "true"
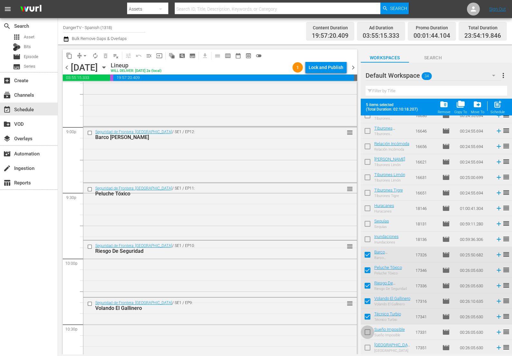
click at [369, 333] on input "checkbox" at bounding box center [368, 333] width 14 height 14
checkbox input "true"
click at [368, 347] on input "checkbox" at bounding box center [368, 349] width 14 height 14
checkbox input "true"
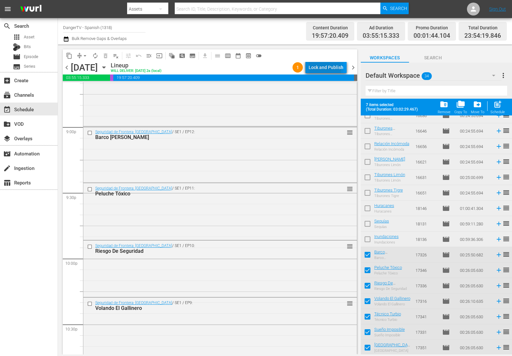
click at [321, 70] on div "Lock and Publish" at bounding box center [326, 68] width 35 height 12
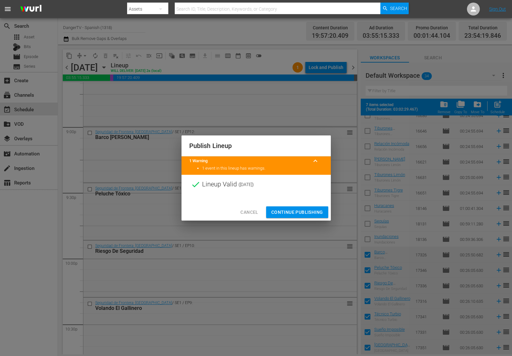
click at [297, 212] on span "Continue Publishing" at bounding box center [298, 212] width 52 height 8
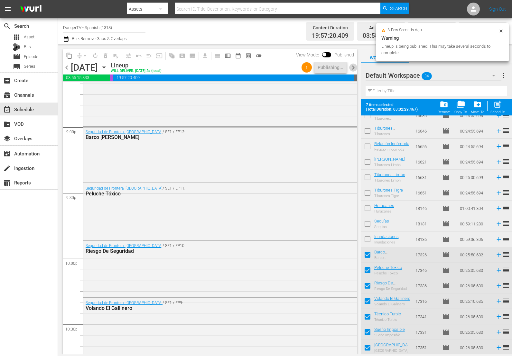
click at [352, 68] on span "chevron_right" at bounding box center [353, 67] width 8 height 8
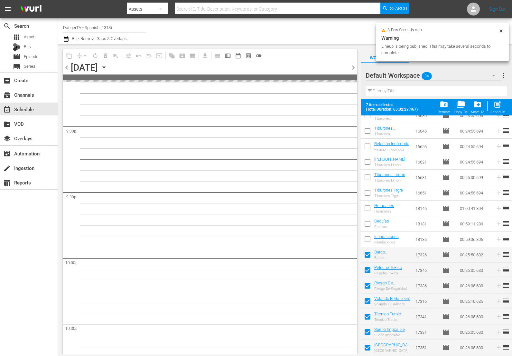
scroll to position [2847, 0]
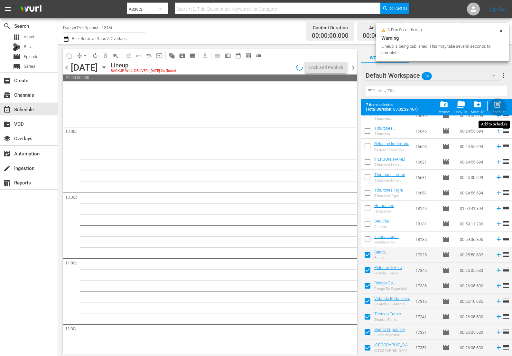
click at [499, 105] on span "post_add" at bounding box center [498, 104] width 9 height 9
checkbox input "false"
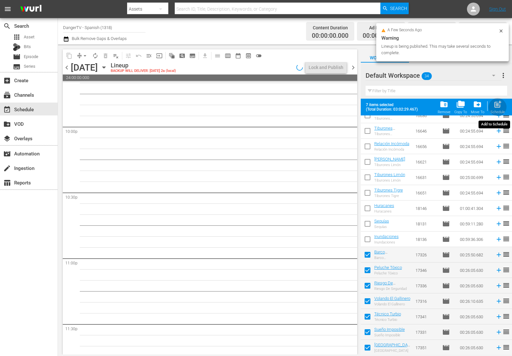
checkbox input "false"
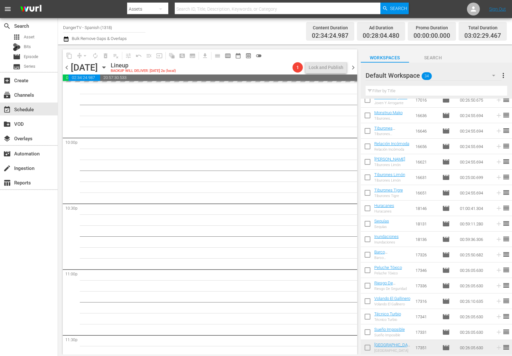
scroll to position [2803, 0]
